Goal: Information Seeking & Learning: Compare options

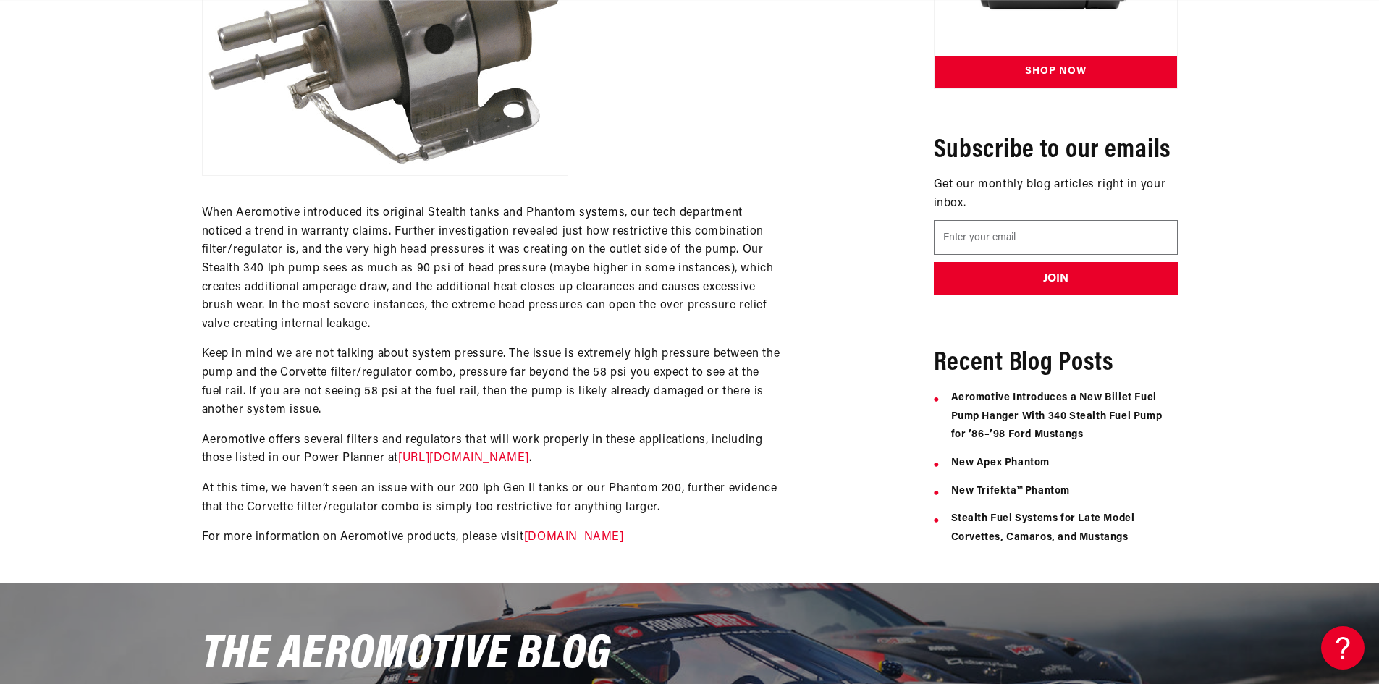
scroll to position [0, 918]
click at [478, 460] on link "https://aeromotiveinc.com/stealthdiagrams/" at bounding box center [463, 458] width 131 height 12
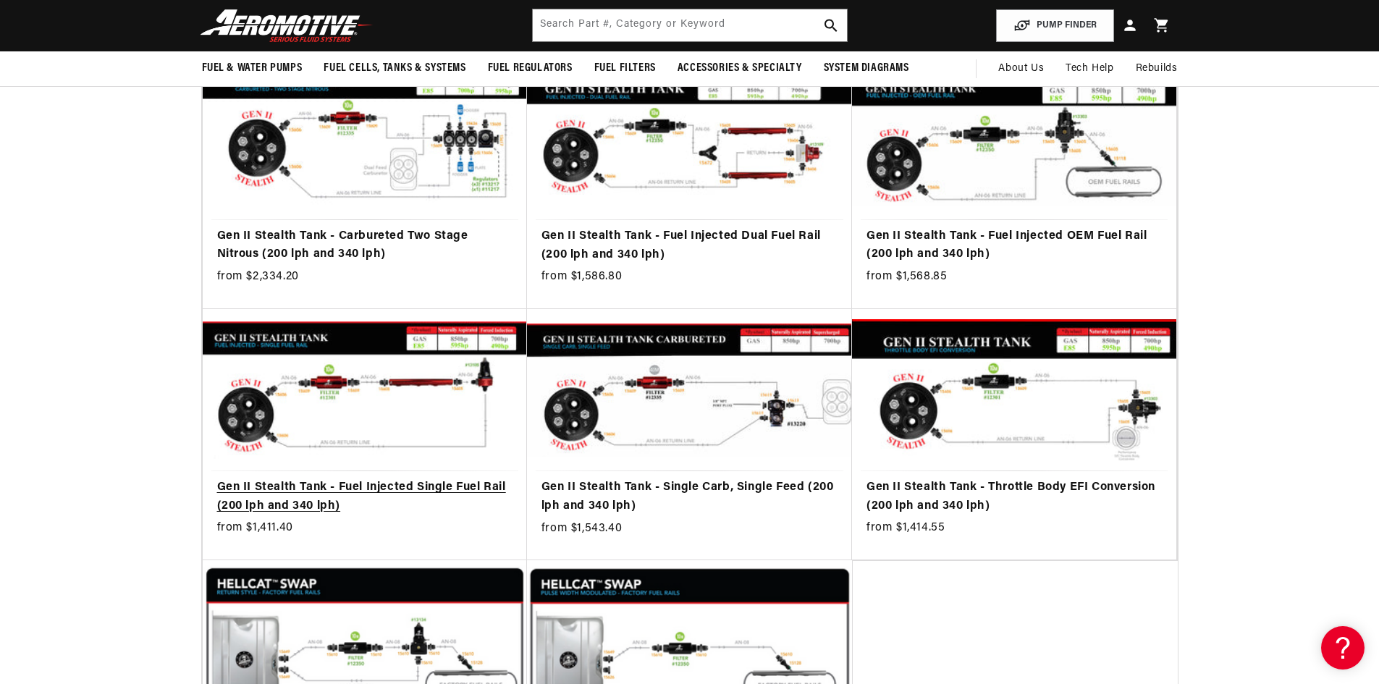
scroll to position [0, 1836]
click at [418, 479] on link "Gen II Stealth Tank - Fuel Injected Single Fuel Rail (200 lph and 340 lph)" at bounding box center [364, 497] width 295 height 37
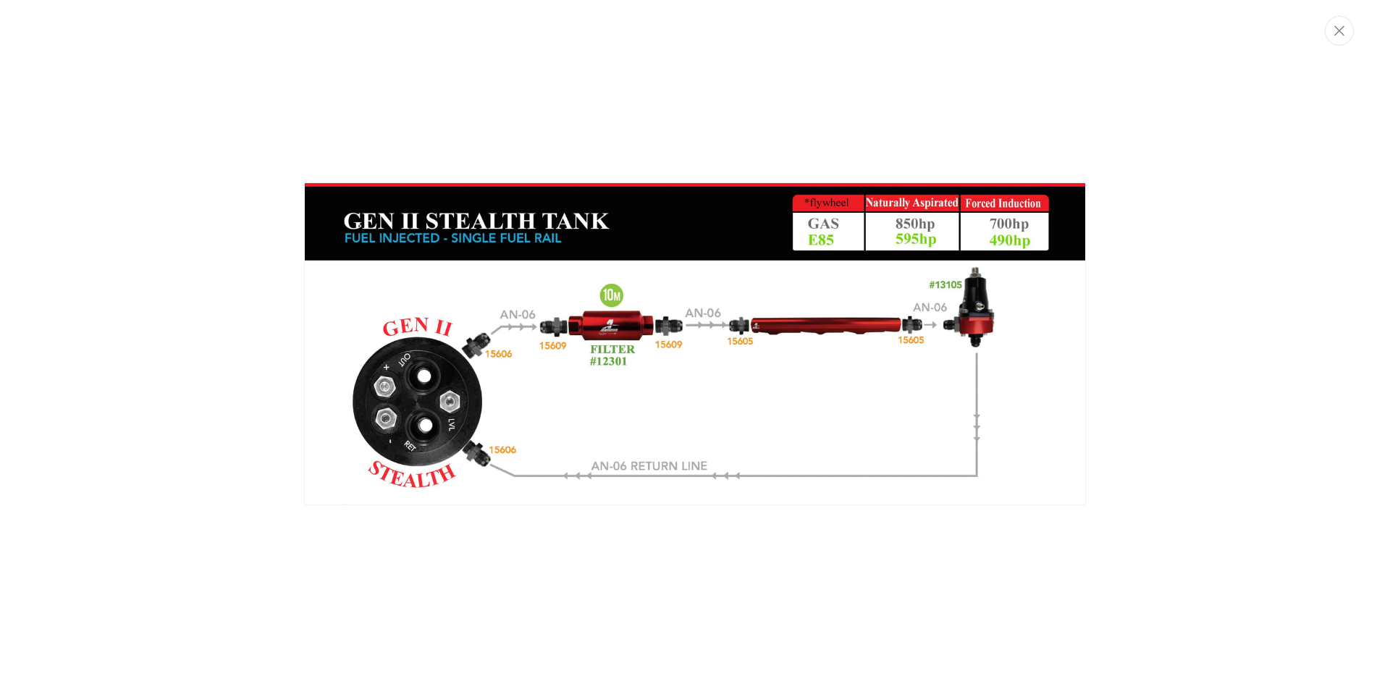
click at [455, 449] on img "Media gallery" at bounding box center [695, 343] width 782 height 323
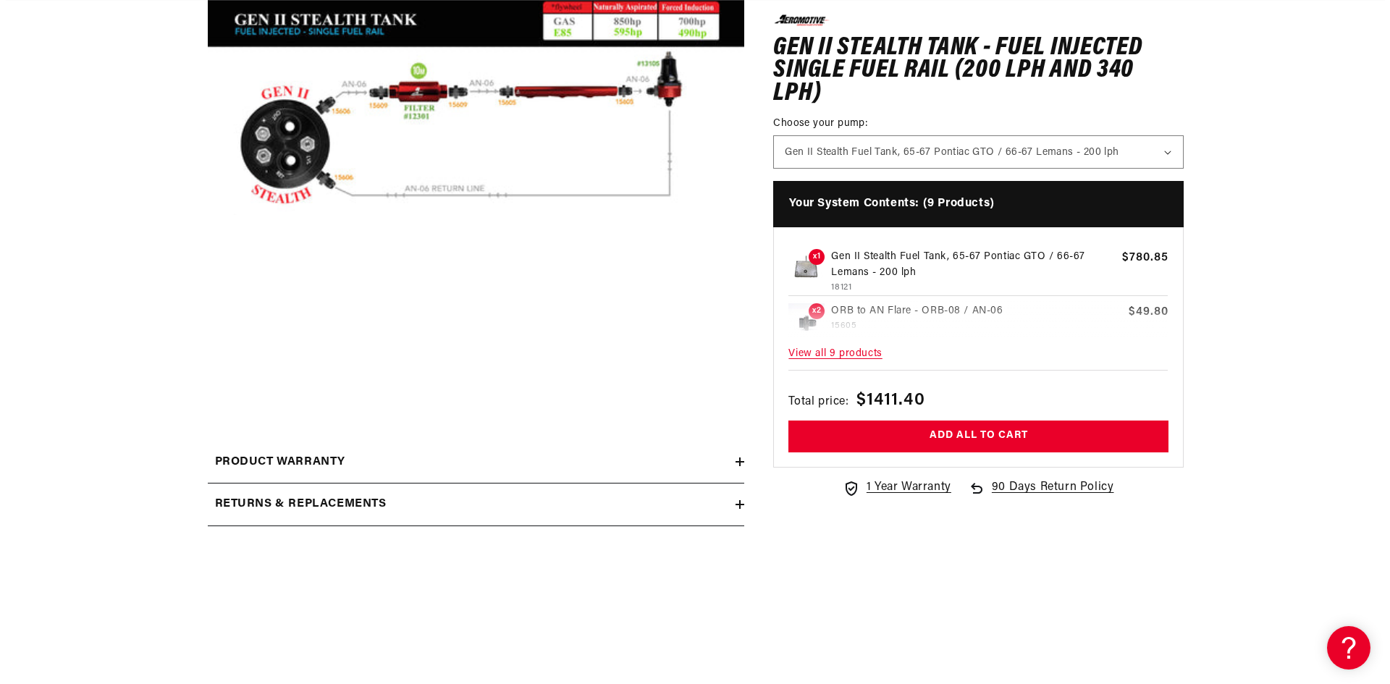
scroll to position [396, 0]
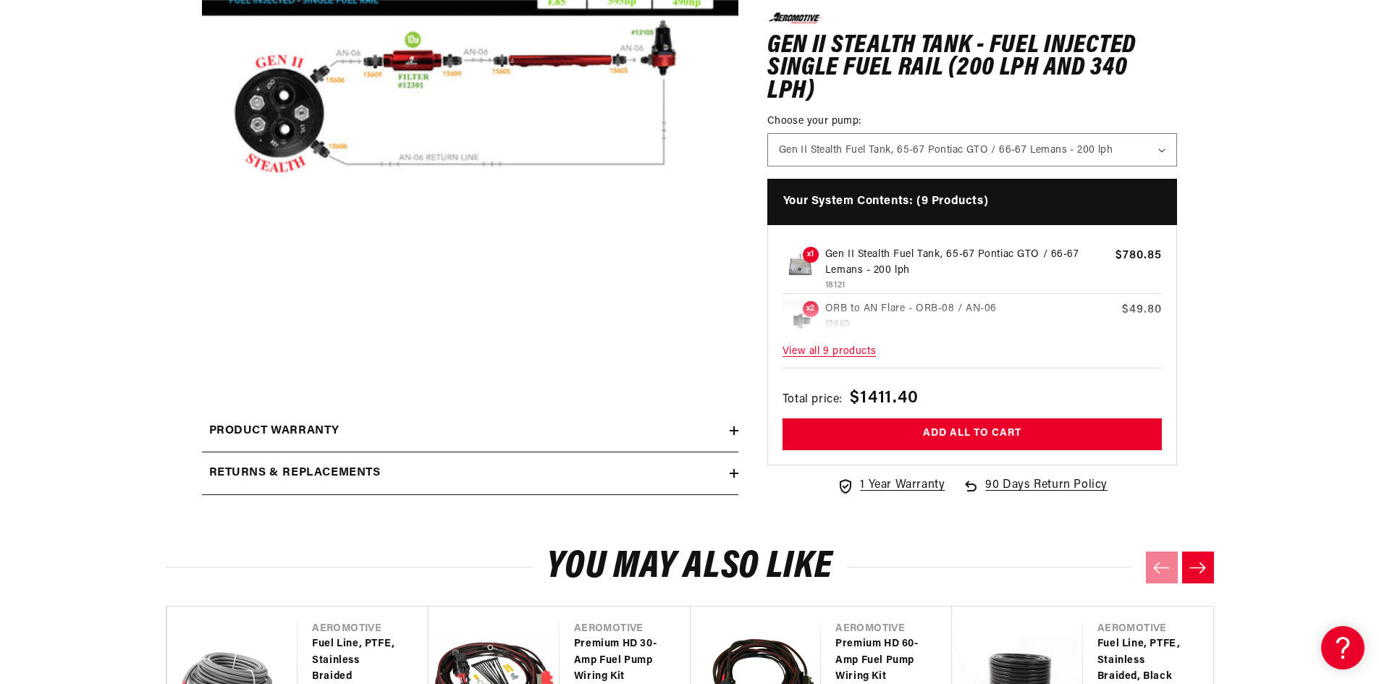
click at [202, 342] on button "Open media 1 in modal" at bounding box center [202, 342] width 0 height 0
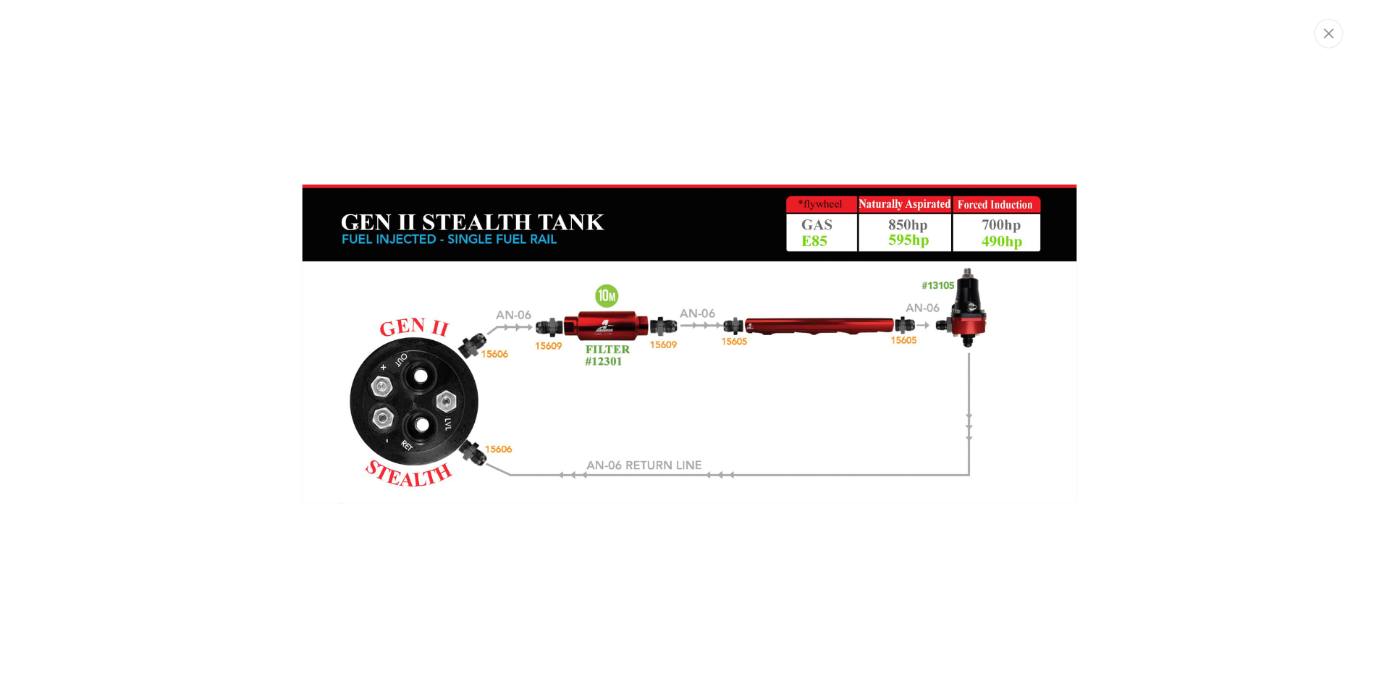
scroll to position [0, 1836]
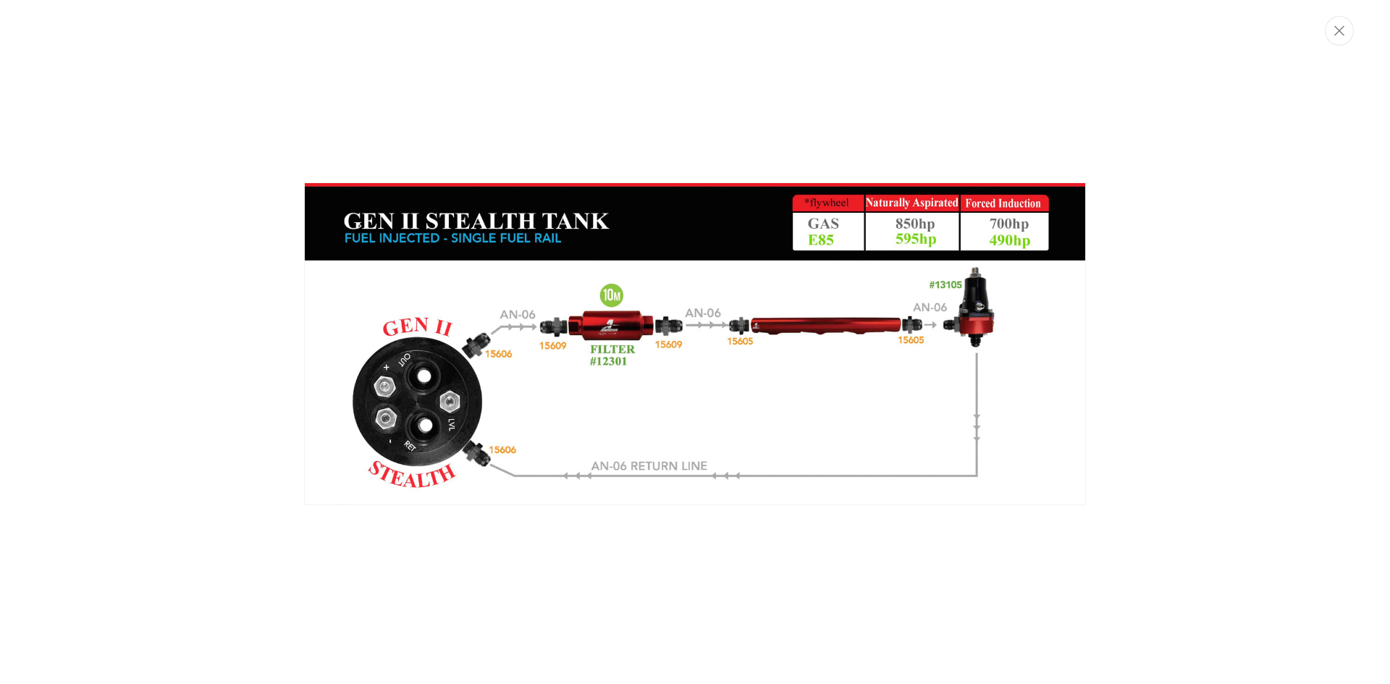
click at [602, 375] on img "Media gallery" at bounding box center [695, 343] width 782 height 323
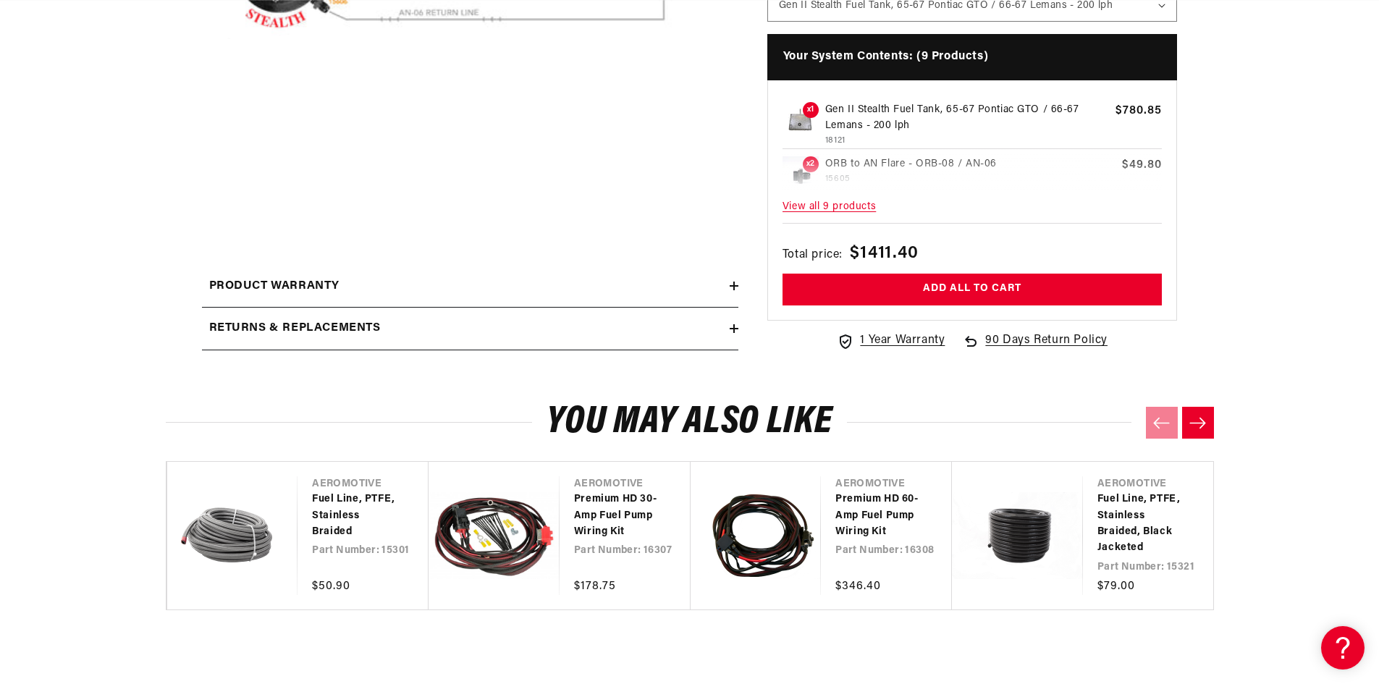
scroll to position [0, 2754]
click at [855, 208] on span "View all 9 products" at bounding box center [973, 207] width 380 height 31
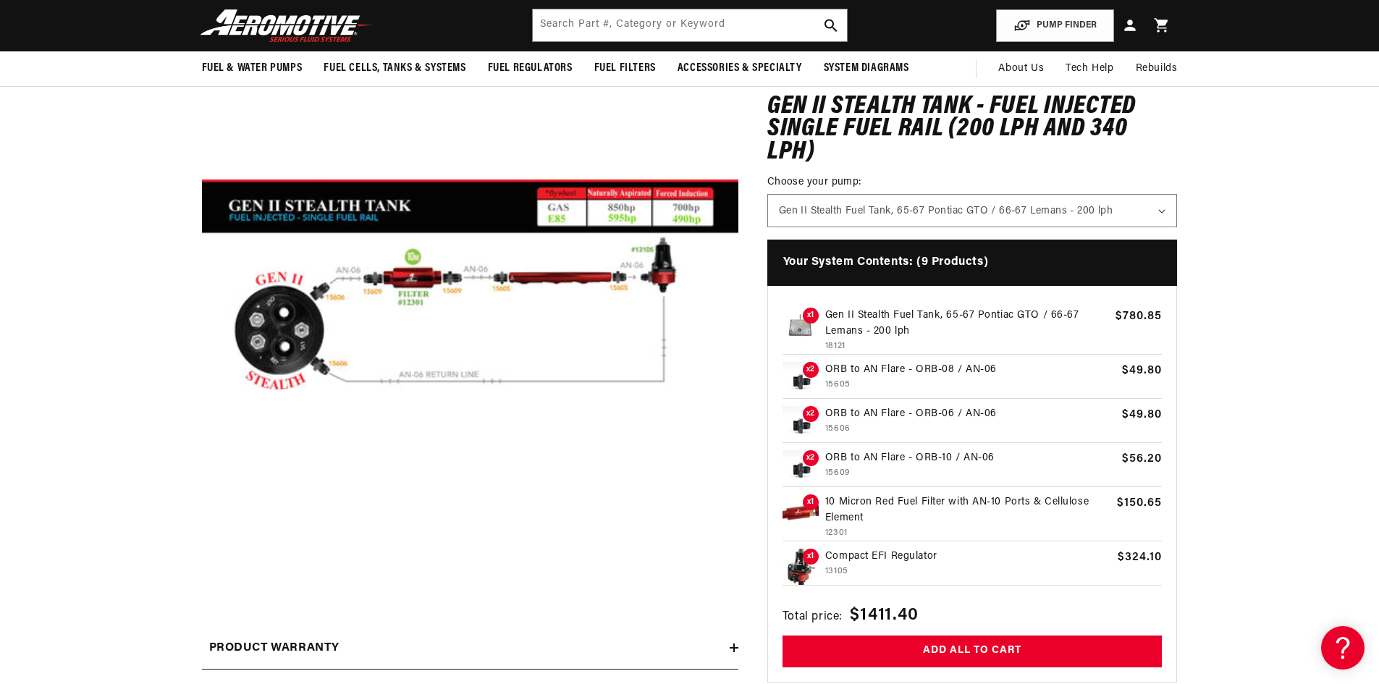
scroll to position [0, 0]
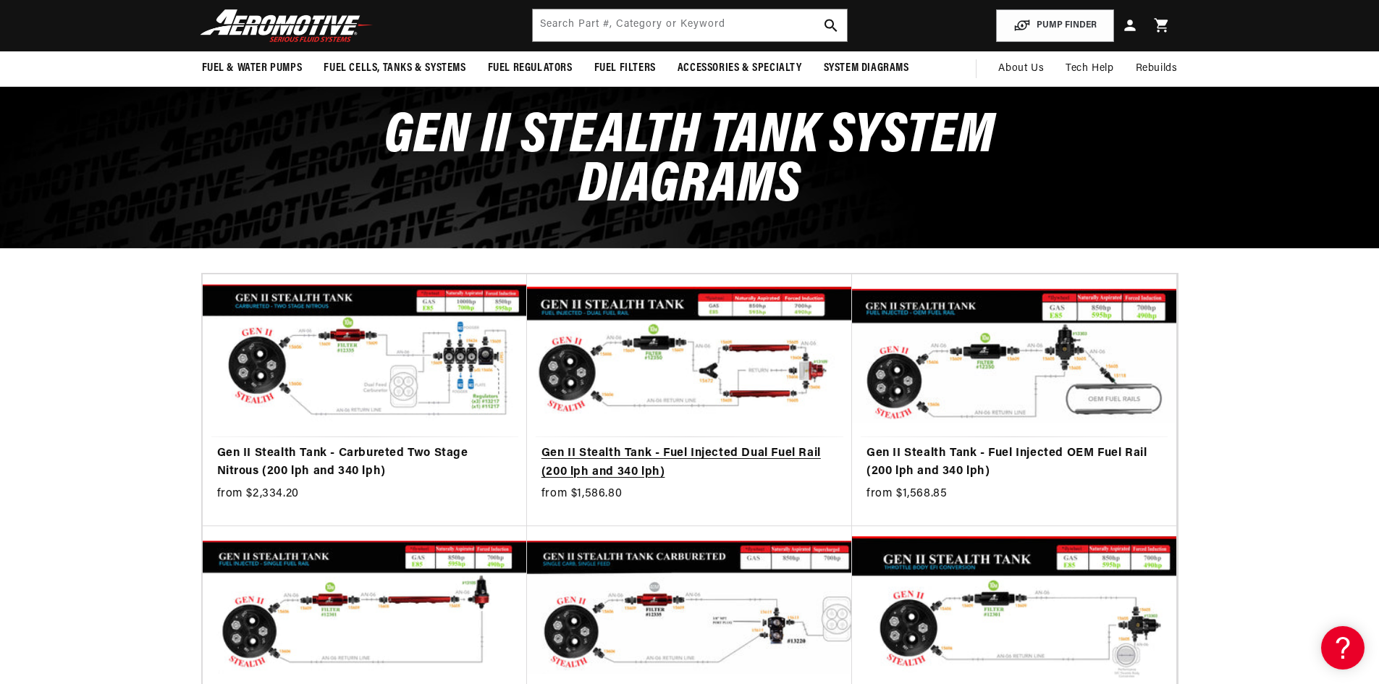
scroll to position [0, 1836]
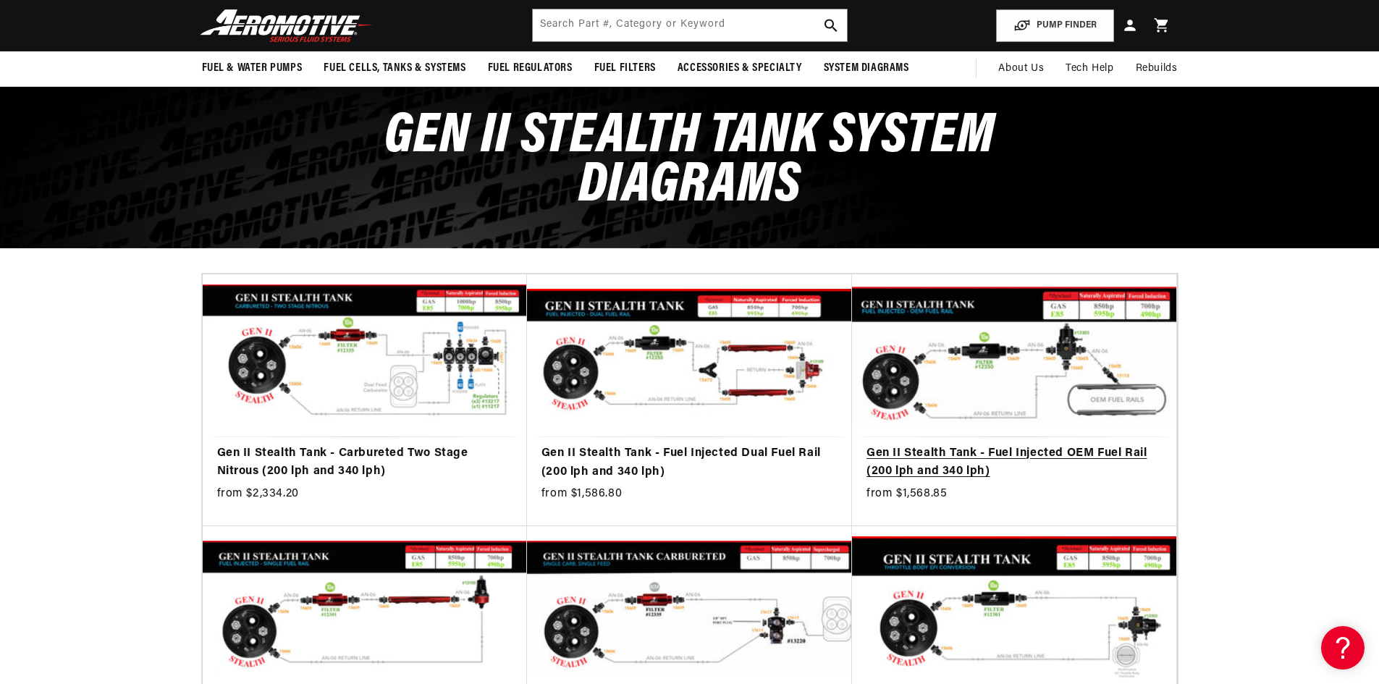
click at [1008, 445] on link "Gen II Stealth Tank - Fuel Injected OEM Fuel Rail (200 lph and 340 lph)" at bounding box center [1014, 463] width 295 height 37
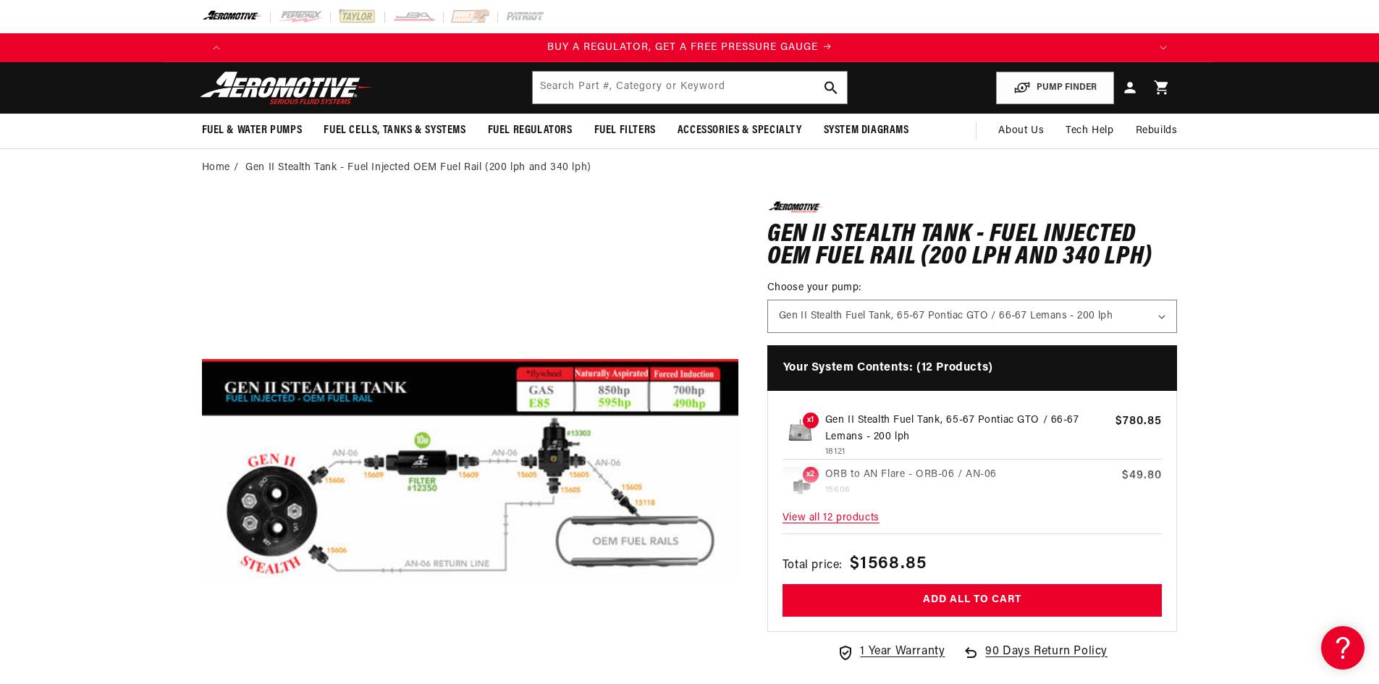
scroll to position [72, 0]
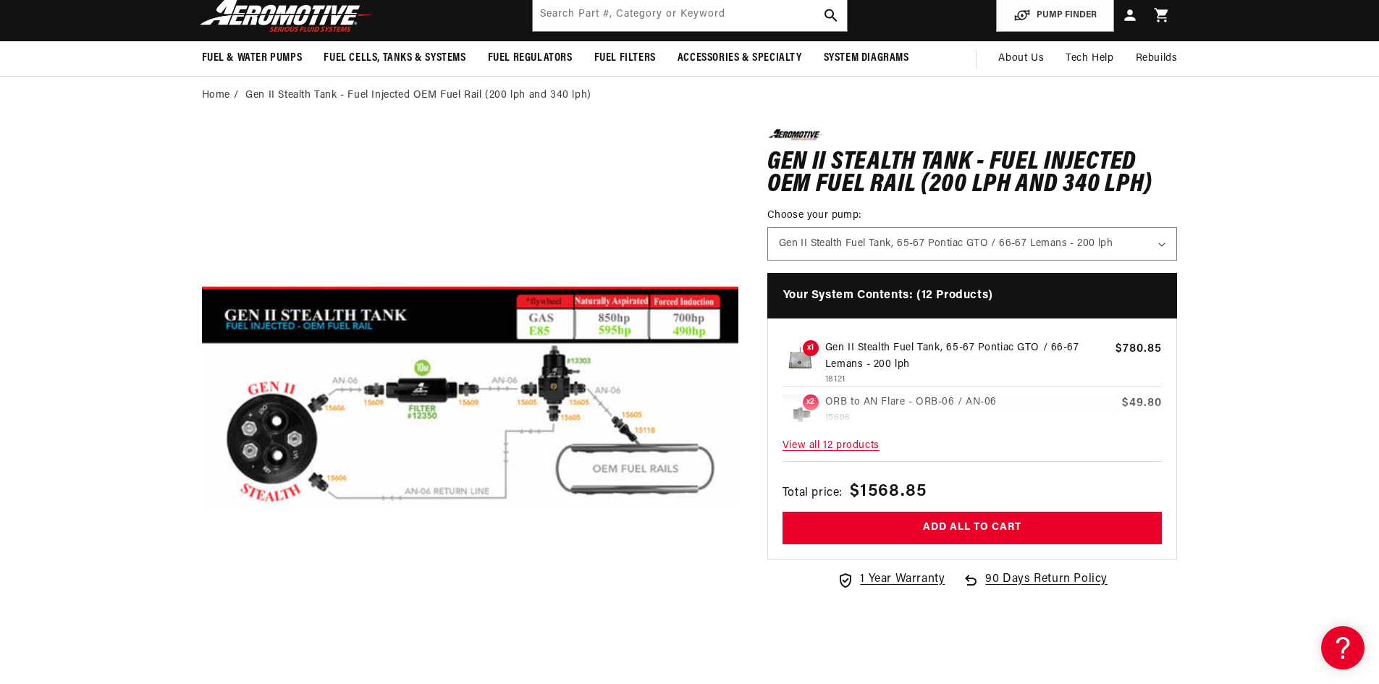
click at [828, 441] on span "View all 12 products" at bounding box center [973, 446] width 380 height 31
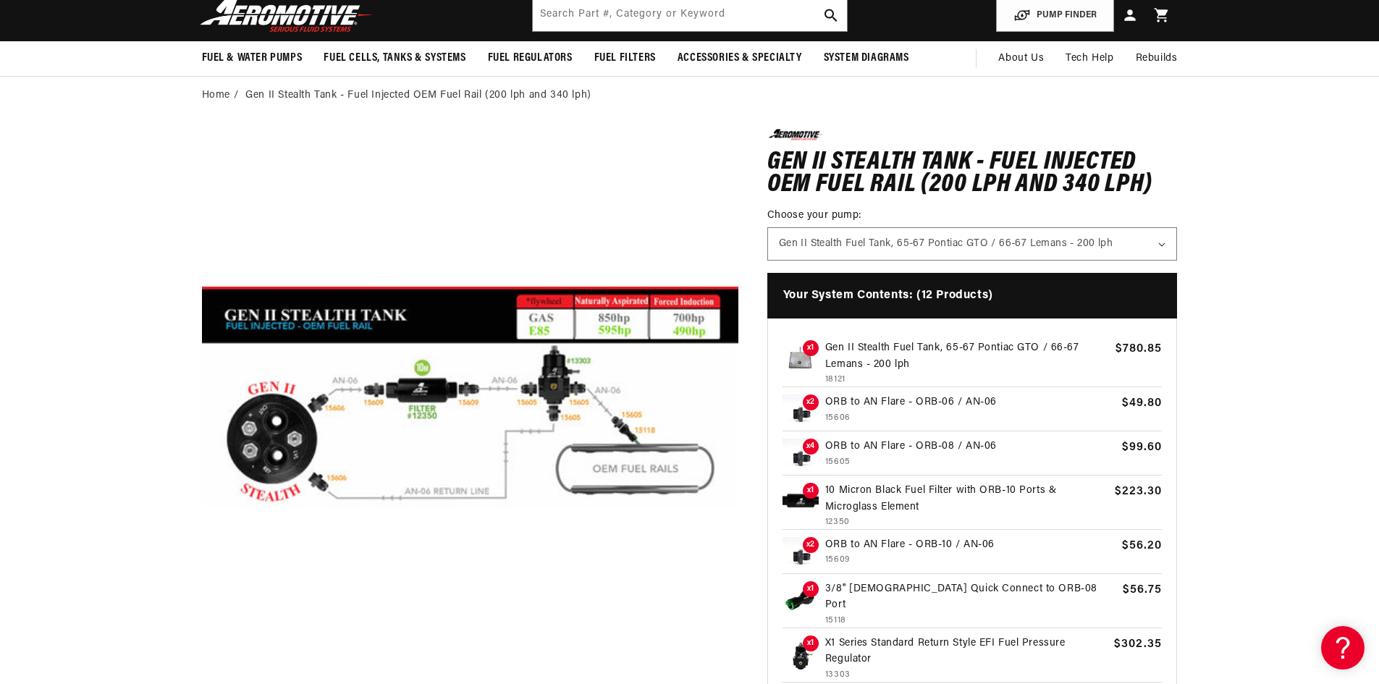
click at [804, 344] on span "x1" at bounding box center [811, 348] width 16 height 16
click at [1121, 237] on select "Gen II Stealth Fuel Tank, 65-67 Pontiac GTO / 66-67 Lemans - 200 lph Gen II Ste…" at bounding box center [972, 244] width 409 height 32
select select "/products/gen-ii-stealth-fuel-tank-93-97-camaro"
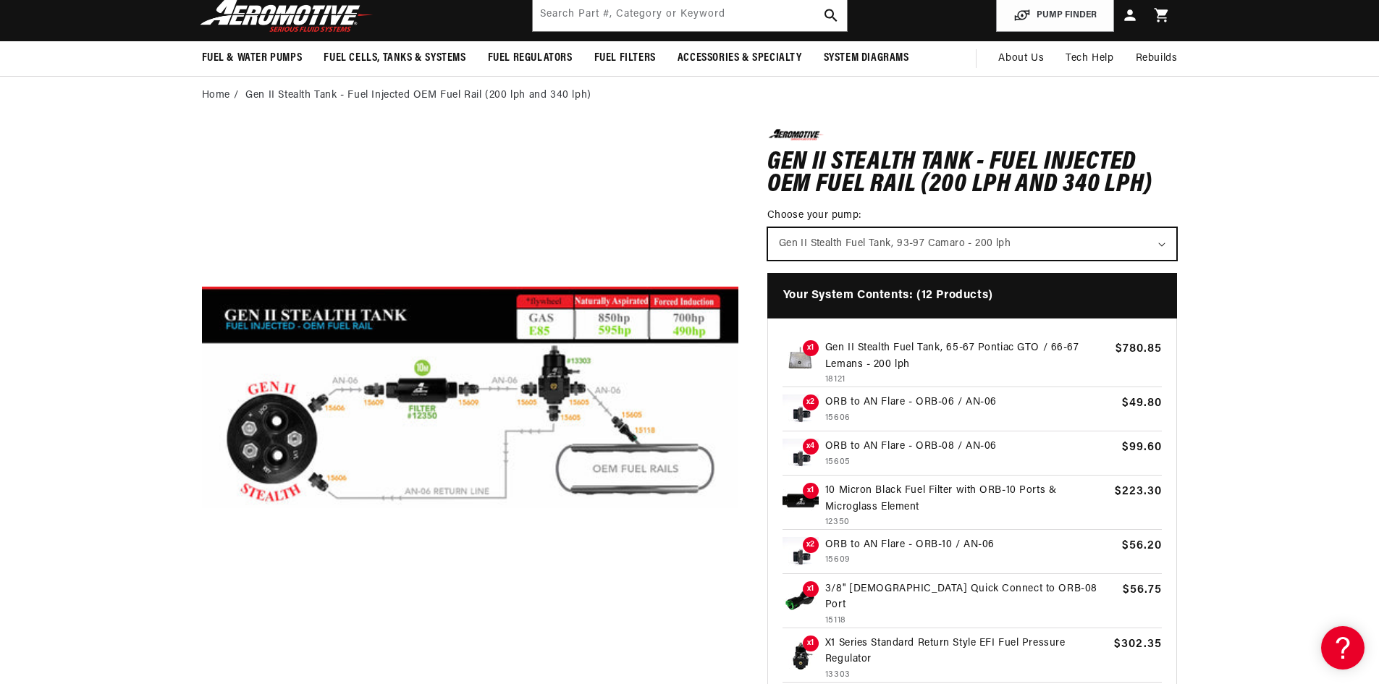
click at [768, 228] on select "Gen II Stealth Fuel Tank, 65-67 Pontiac GTO / 66-67 Lemans - 200 lph Gen II Ste…" at bounding box center [972, 244] width 409 height 32
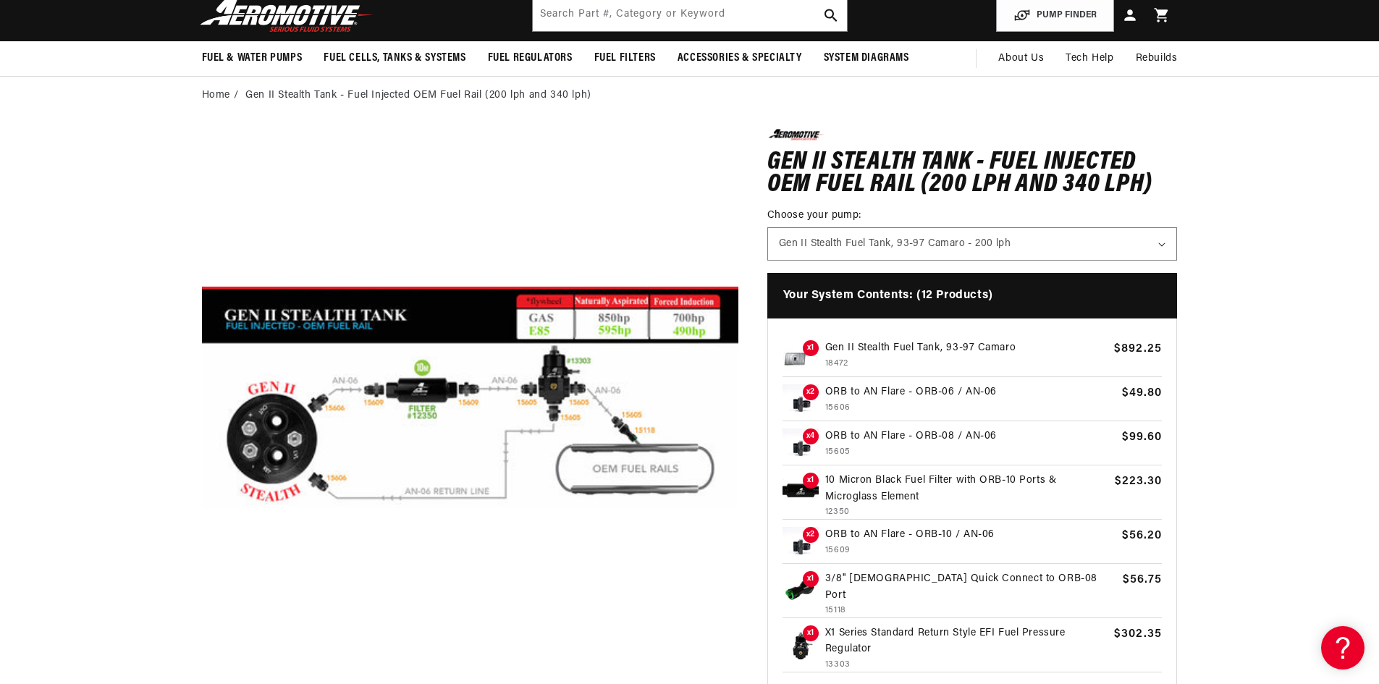
click at [1331, 328] on section "0.0 star rating Write a review Gen II Stealth Tank - Fuel Injected OEM Fuel Rai…" at bounding box center [689, 478] width 1379 height 728
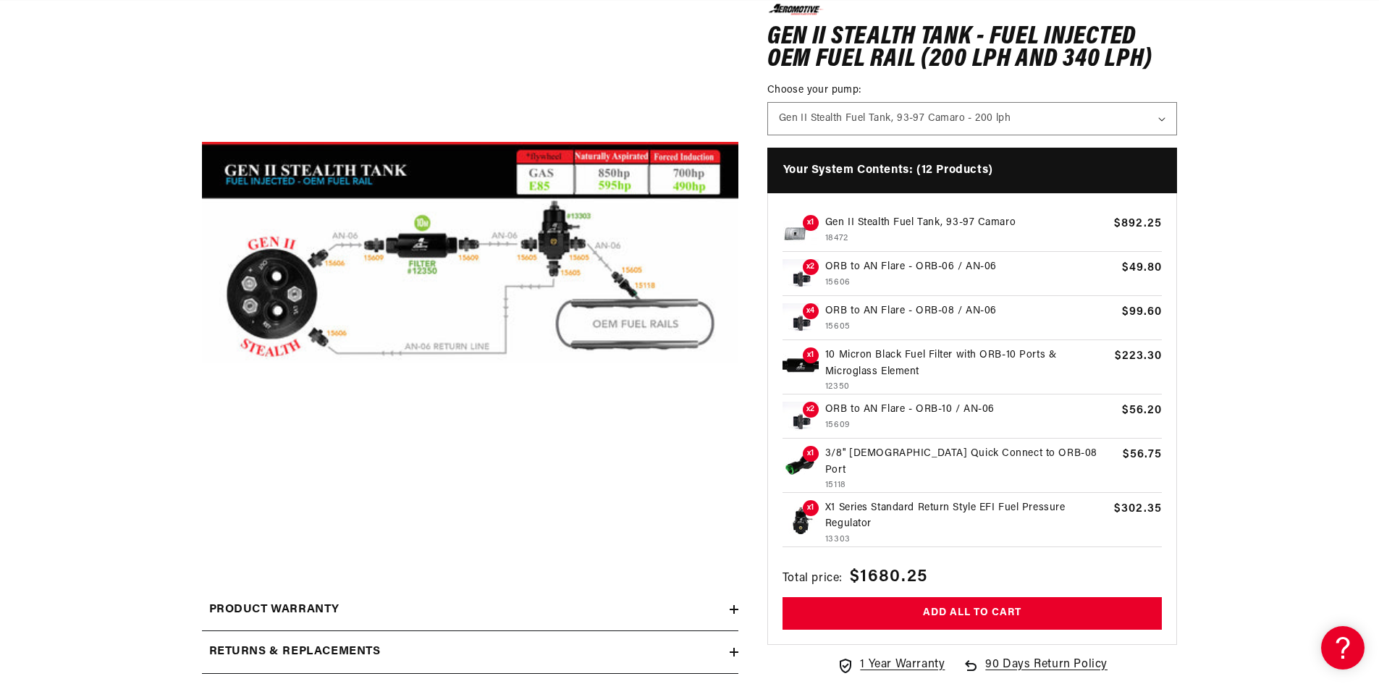
scroll to position [0, 2754]
click at [795, 229] on img at bounding box center [801, 233] width 36 height 36
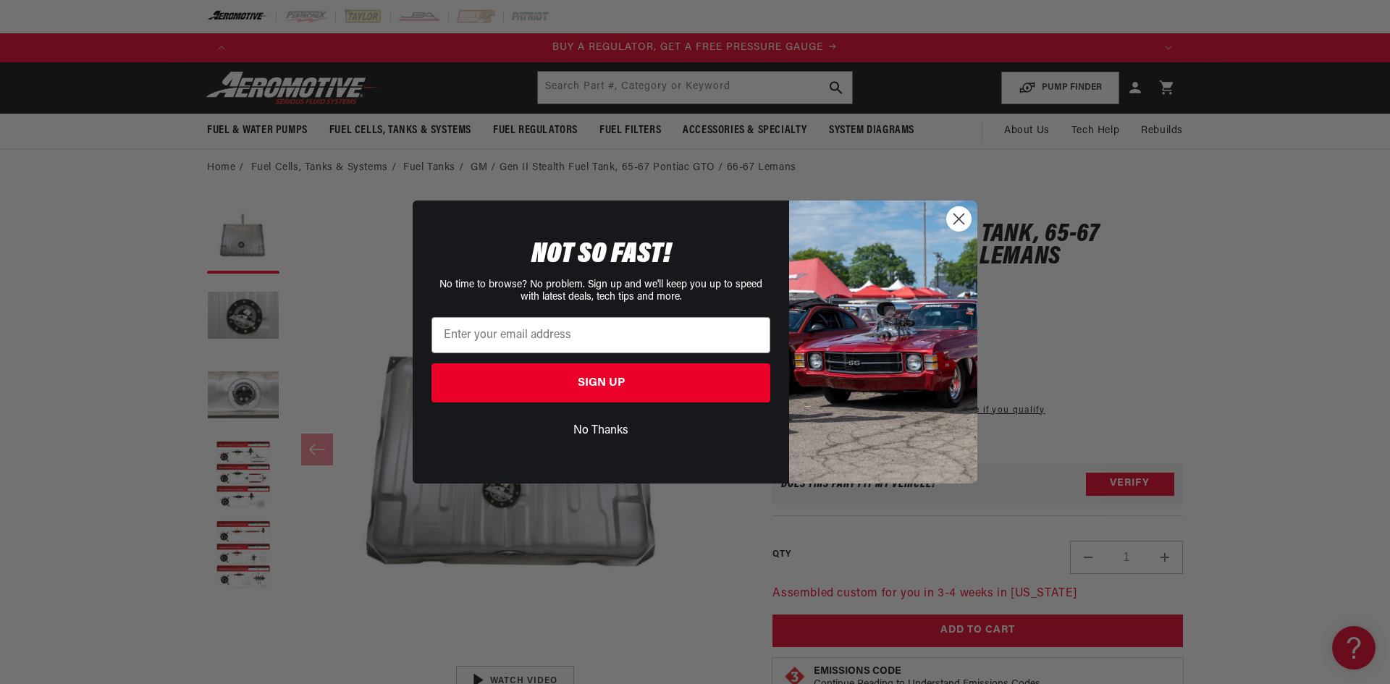
click at [961, 217] on icon "Close dialog" at bounding box center [959, 219] width 10 height 10
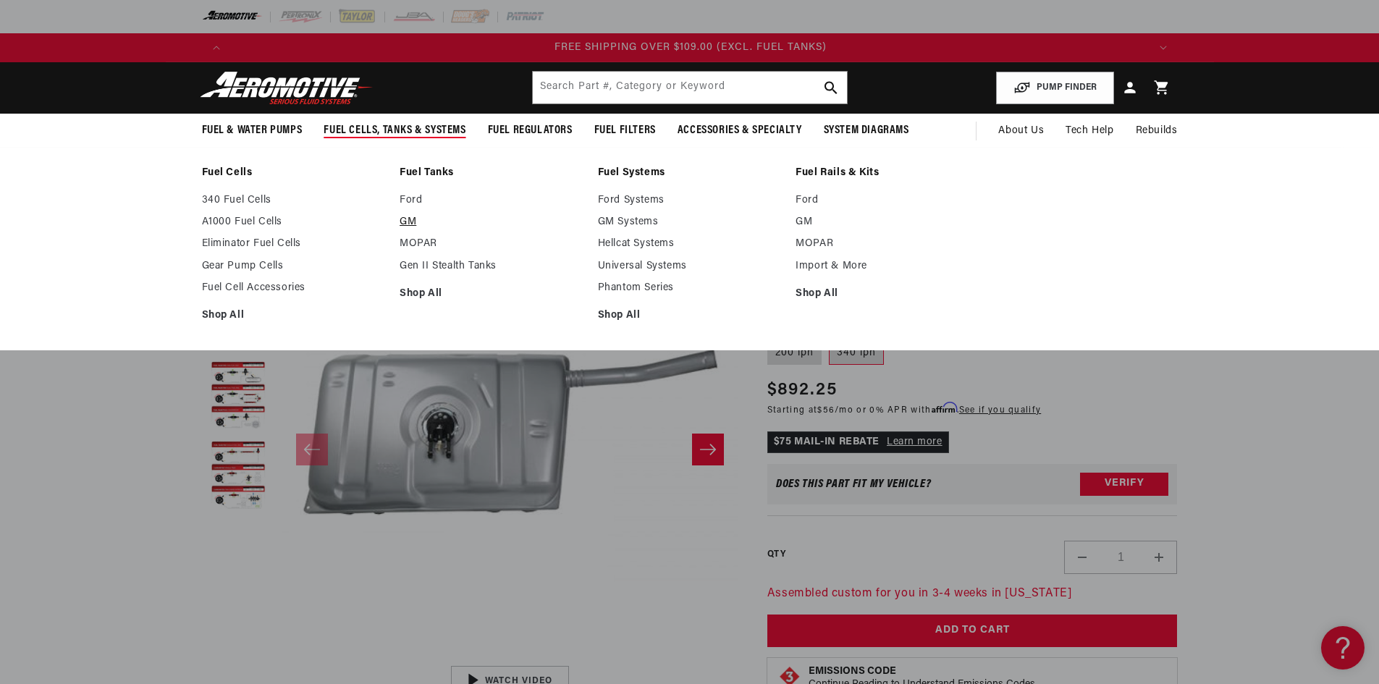
scroll to position [0, 2754]
click at [634, 216] on link "GM Systems" at bounding box center [690, 222] width 184 height 13
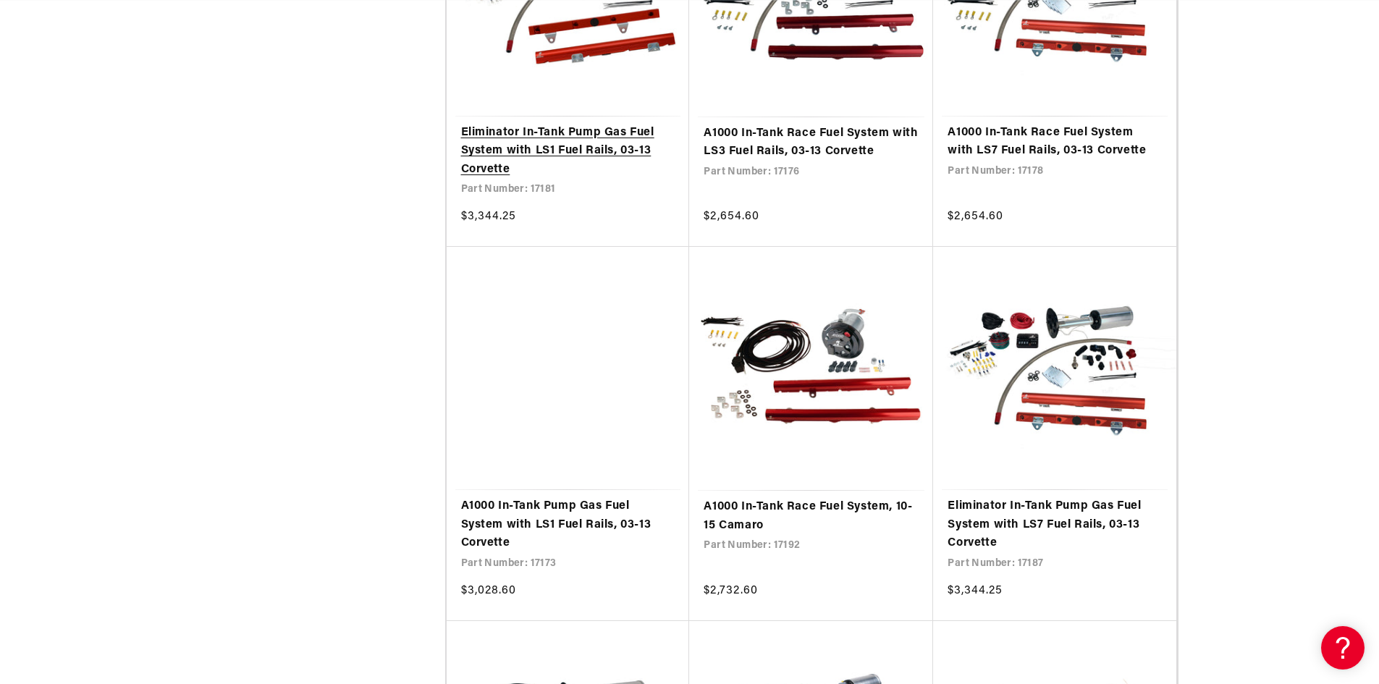
scroll to position [2100, 0]
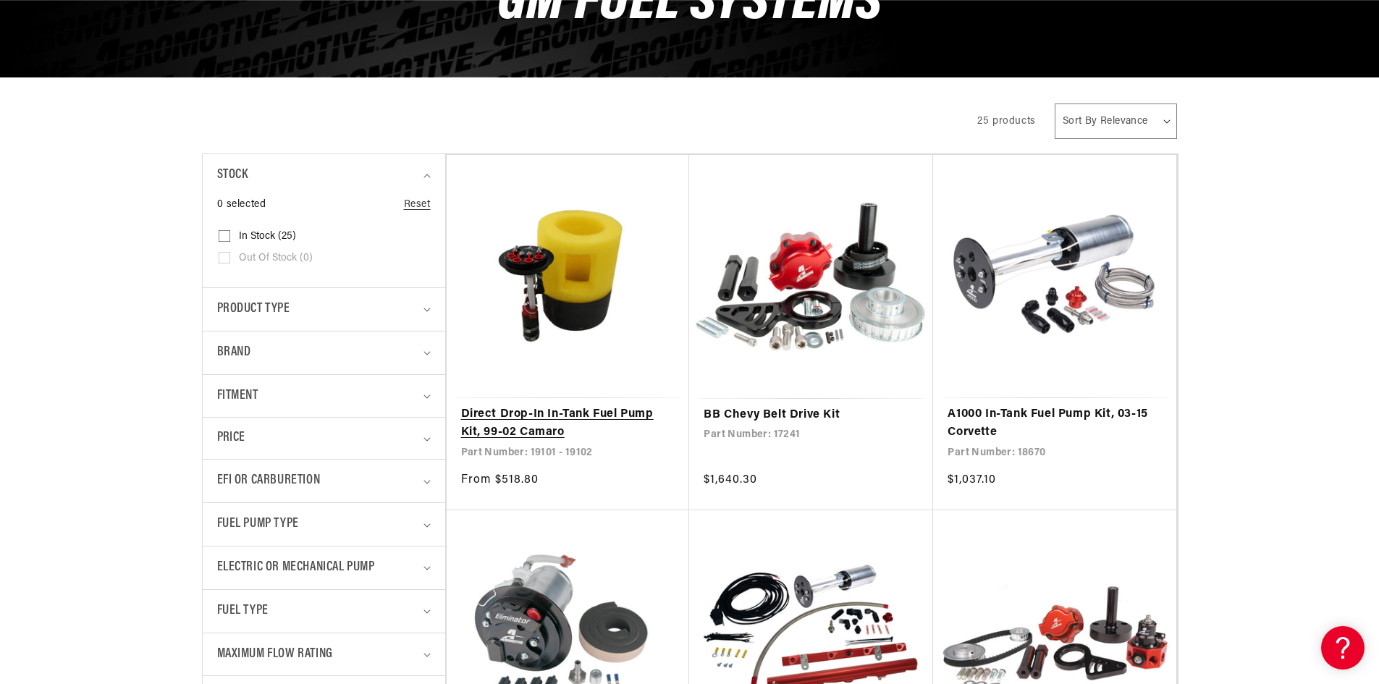
scroll to position [0, 918]
click at [607, 405] on link "Direct Drop-In In-Tank Fuel Pump Kit, 99-02 Camaro" at bounding box center [568, 423] width 214 height 37
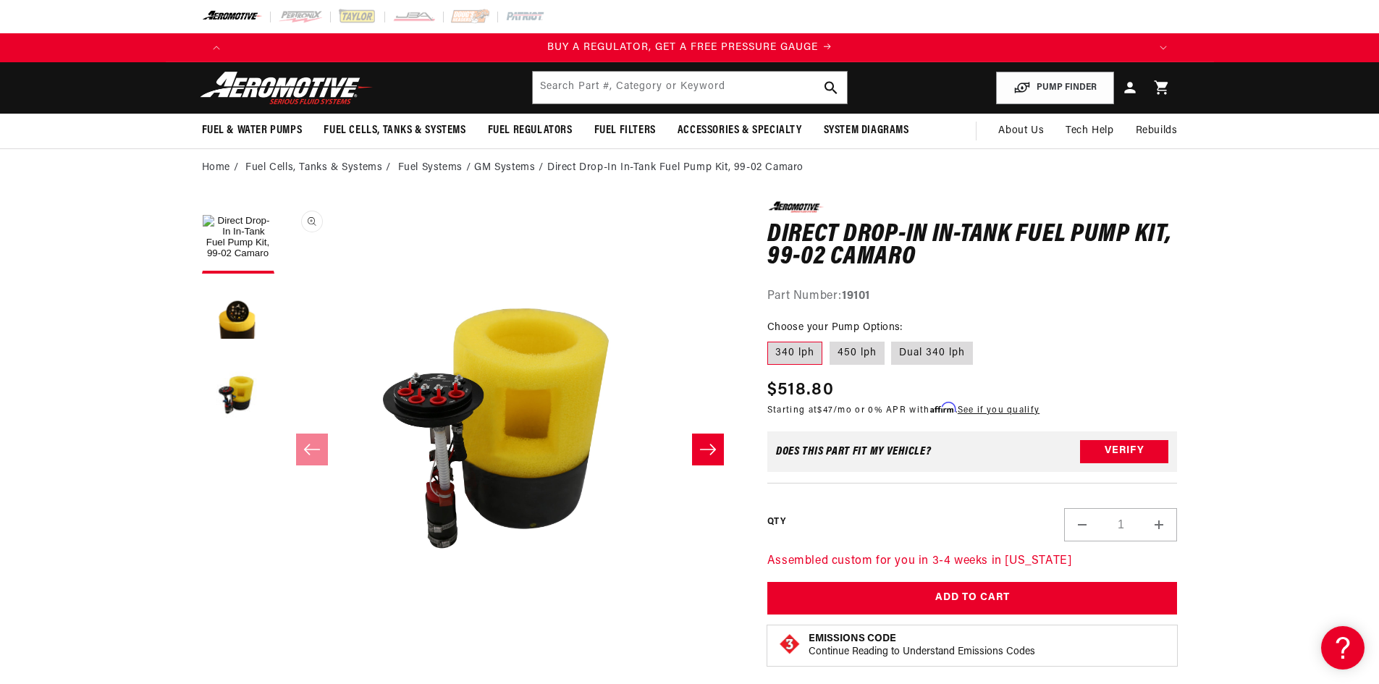
click at [282, 659] on button "Open media 1 in modal" at bounding box center [282, 659] width 0 height 0
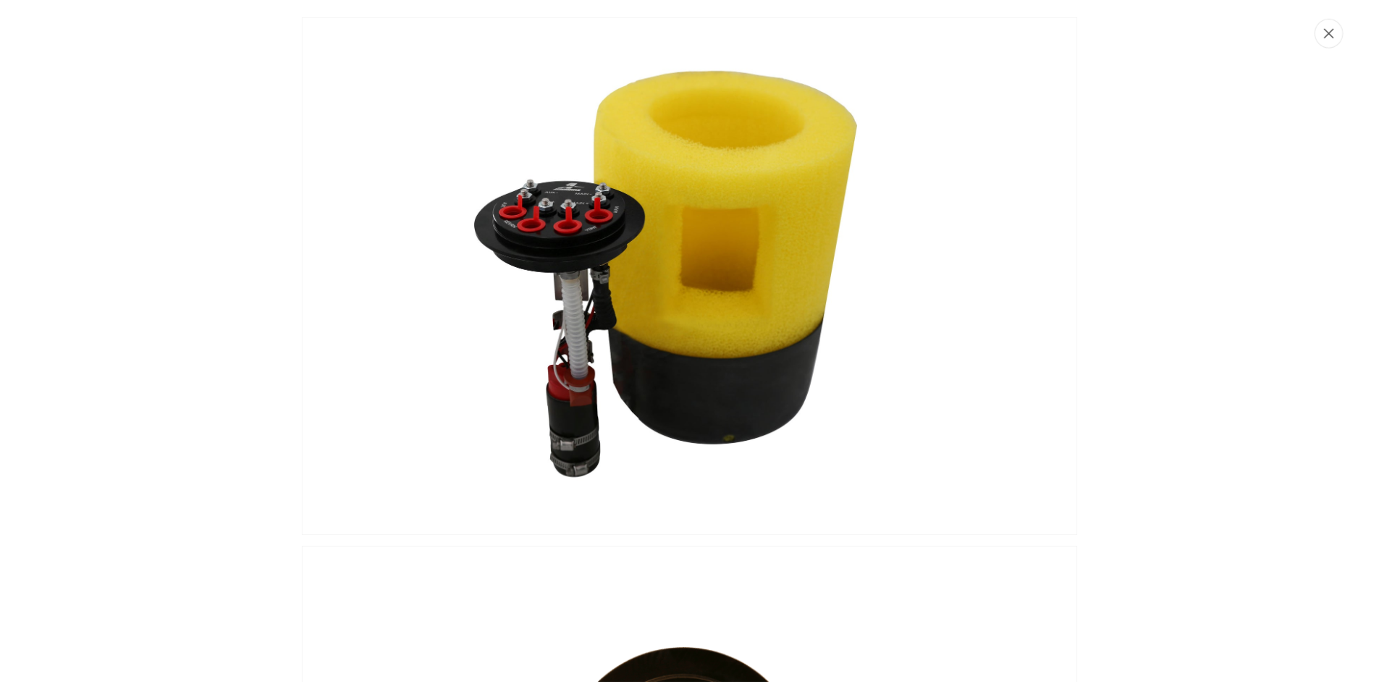
scroll to position [0, 1836]
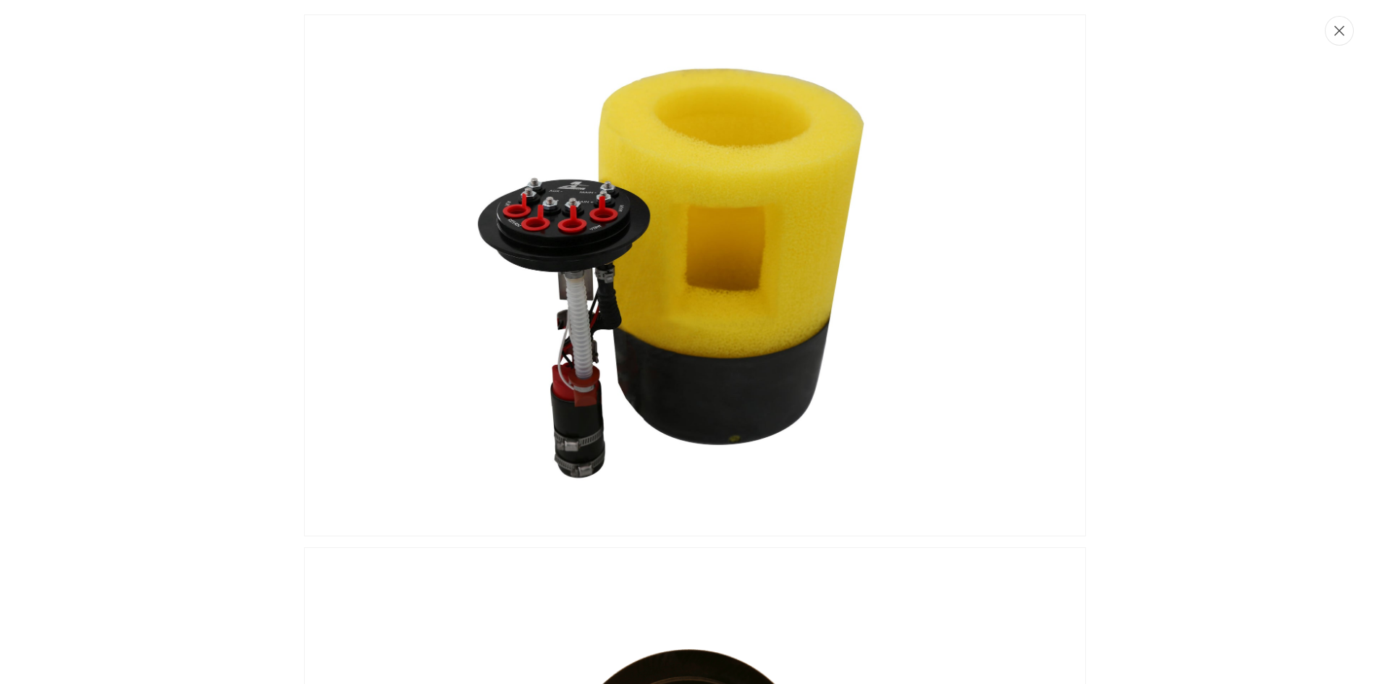
click at [1348, 31] on button "Close" at bounding box center [1339, 31] width 29 height 30
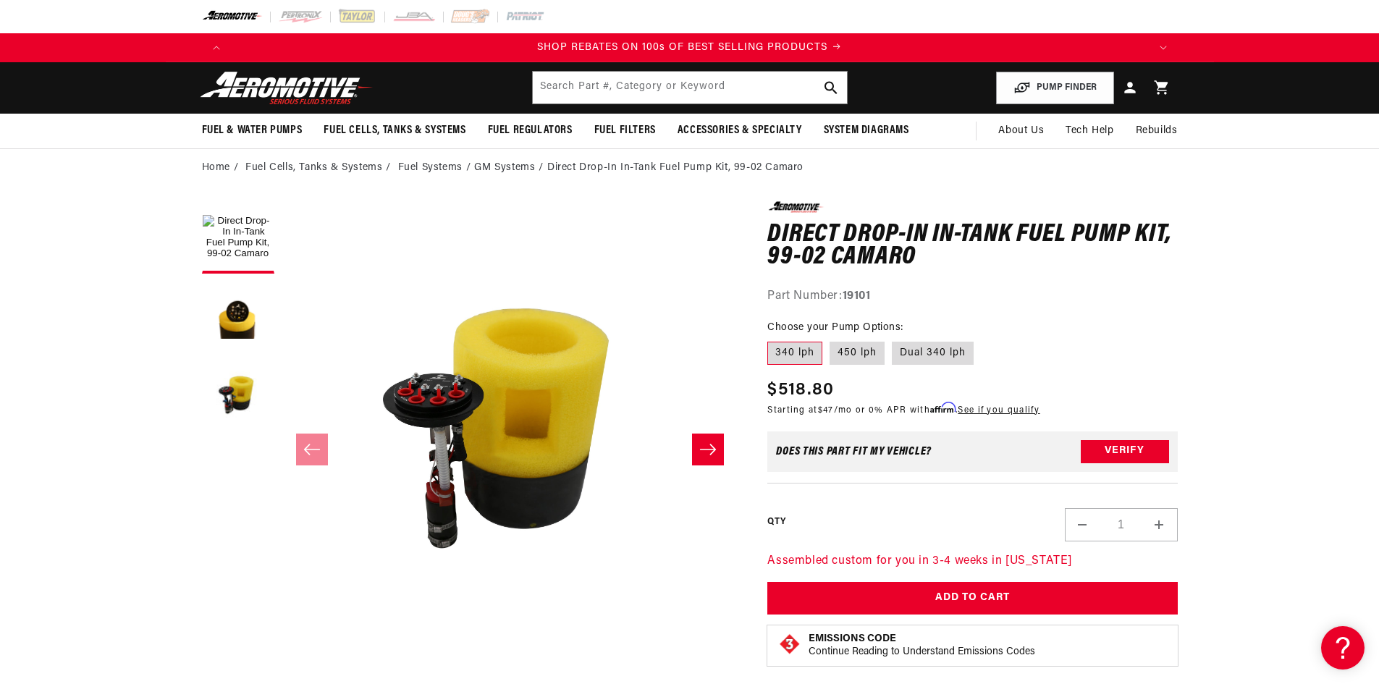
scroll to position [1, 0]
click at [861, 350] on label "450 lph" at bounding box center [857, 353] width 55 height 23
click at [830, 340] on input "450 lph" at bounding box center [830, 339] width 1 height 1
radio input "true"
click at [806, 352] on label "340 lph" at bounding box center [794, 353] width 55 height 23
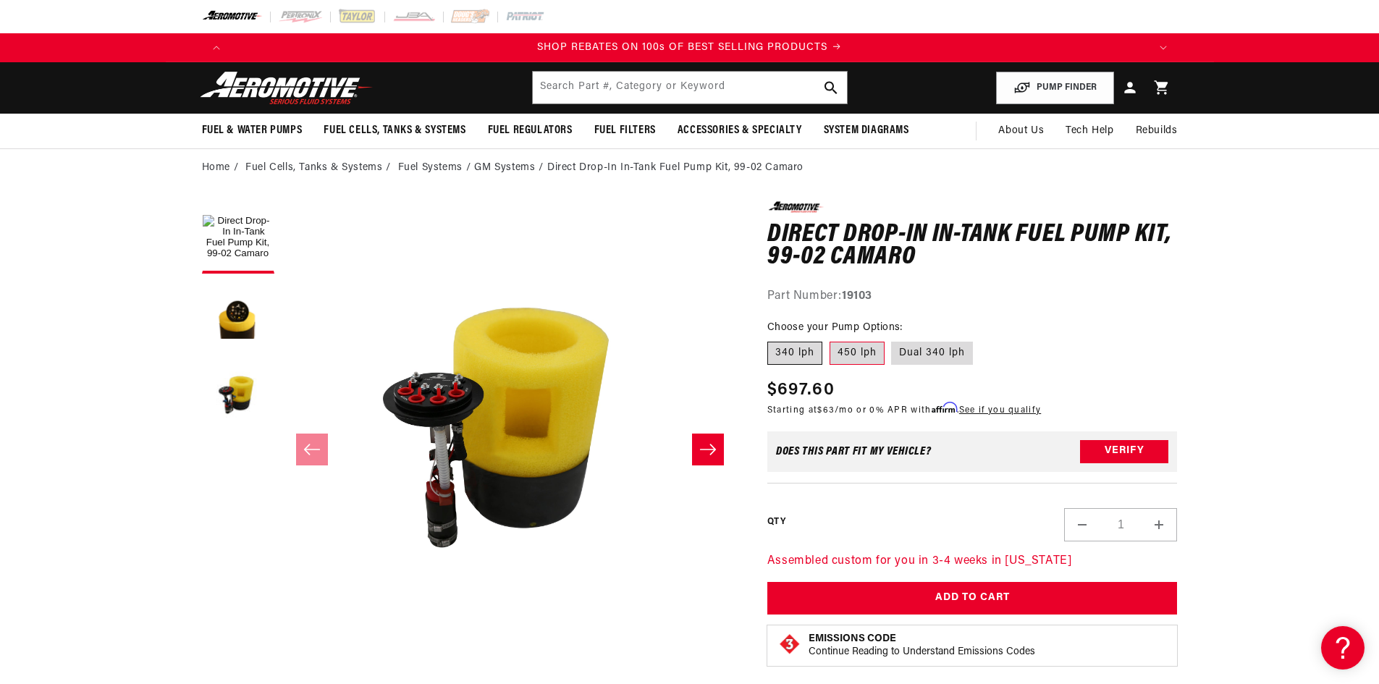
click at [772, 340] on input "340 lph" at bounding box center [771, 339] width 1 height 1
radio input "true"
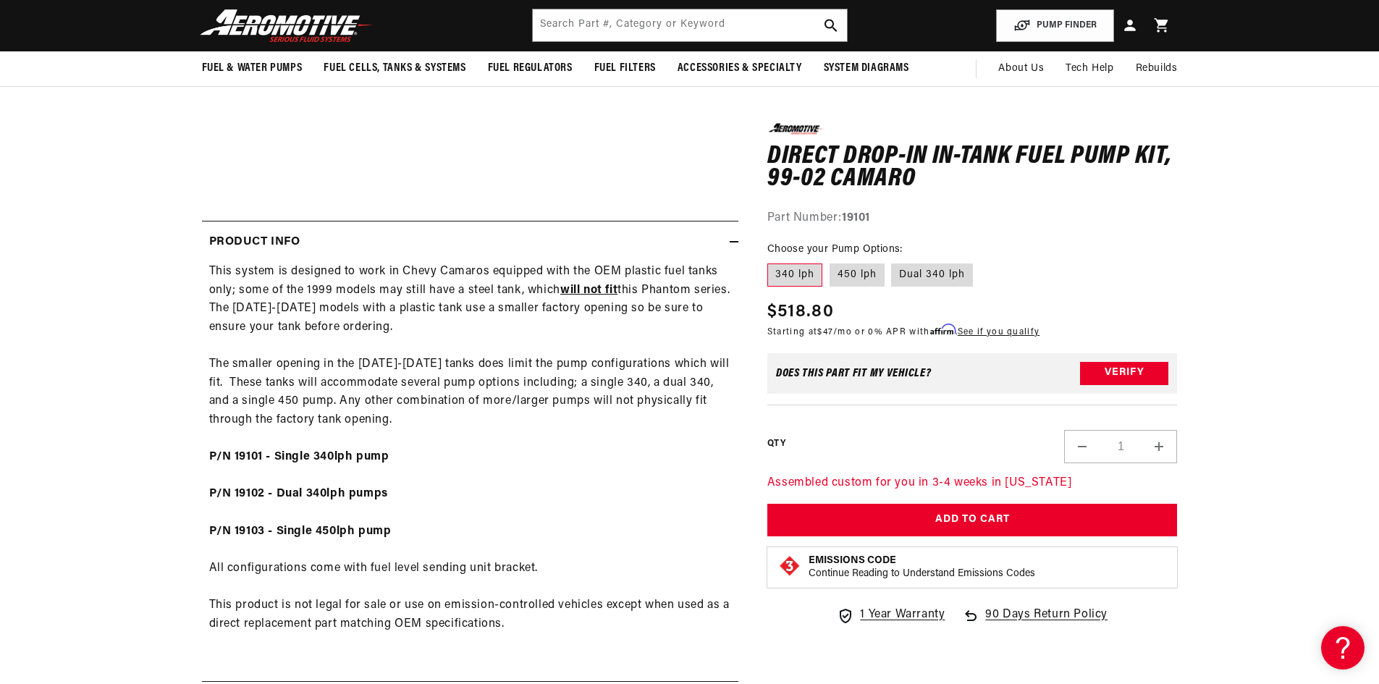
scroll to position [145, 0]
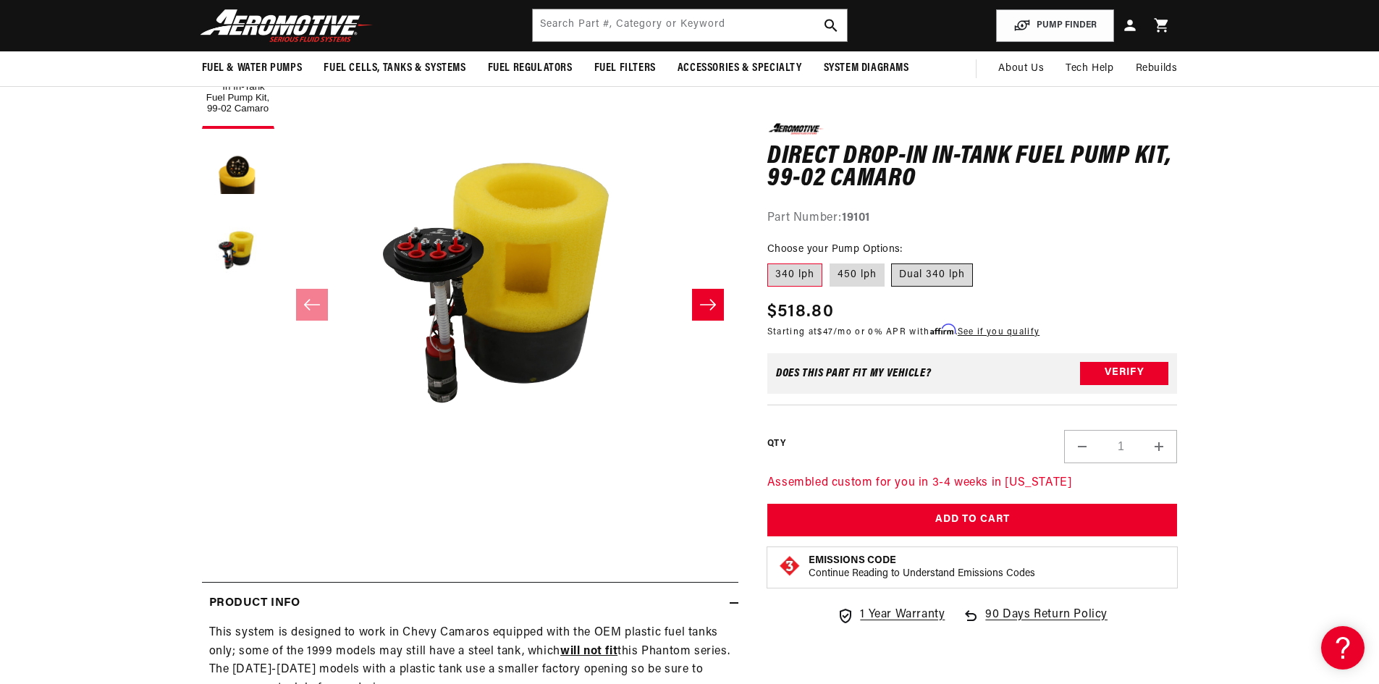
click at [922, 273] on label "Dual 340 lph" at bounding box center [932, 275] width 82 height 23
click at [893, 261] on input "Dual 340 lph" at bounding box center [892, 261] width 1 height 1
radio input "true"
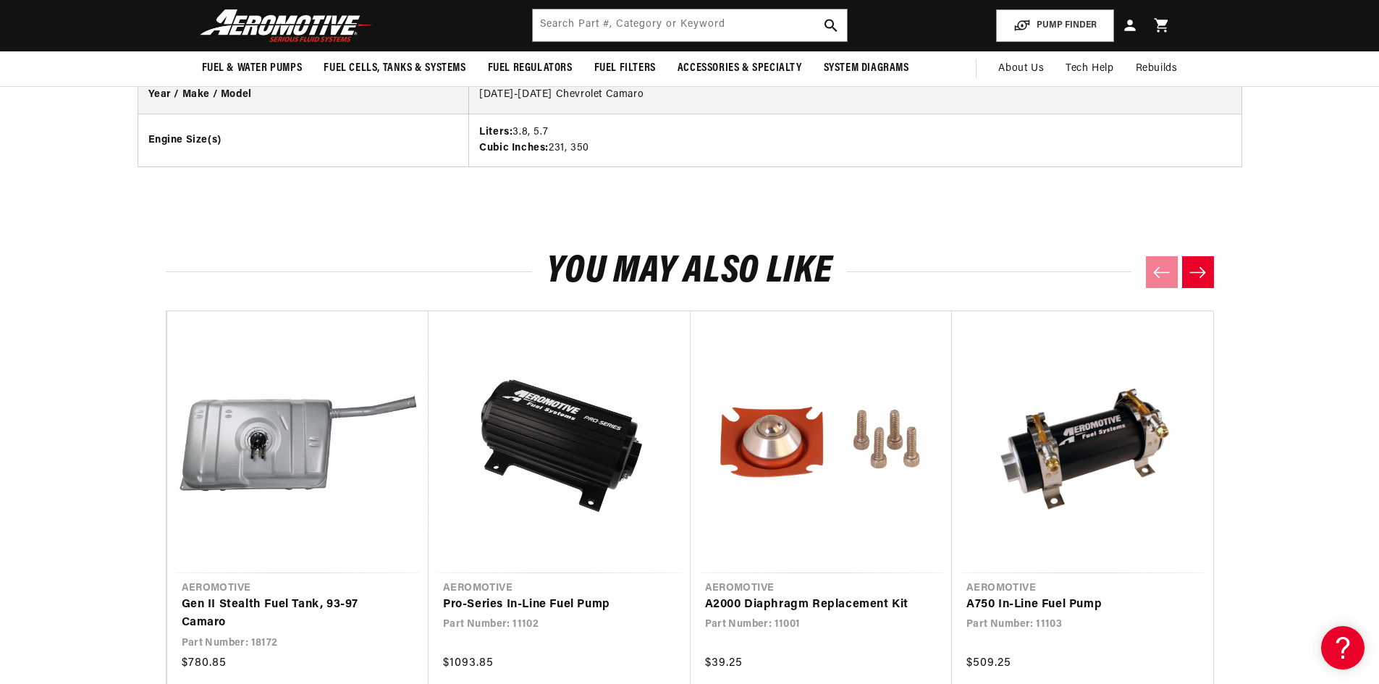
click at [1210, 258] on button "Next slide" at bounding box center [1198, 272] width 32 height 32
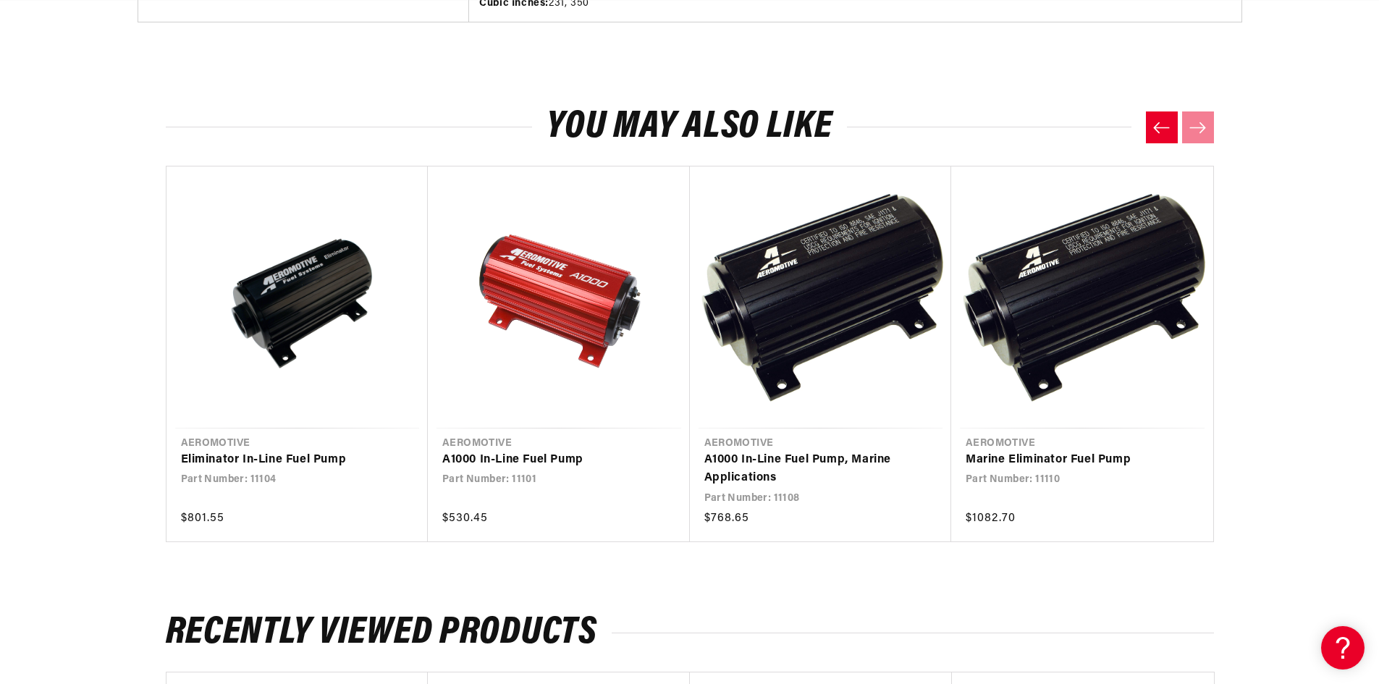
click at [1171, 126] on button "Previous slide" at bounding box center [1162, 127] width 32 height 32
